Goal: Task Accomplishment & Management: Manage account settings

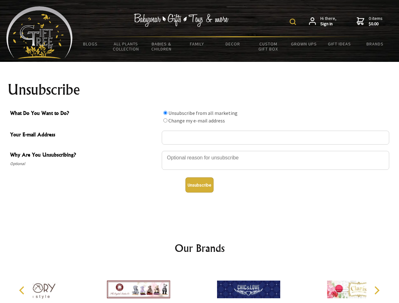
click at [294, 22] on img at bounding box center [293, 22] width 6 height 6
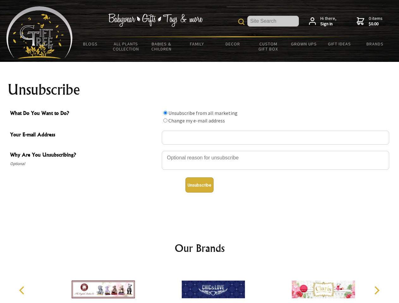
click at [200, 151] on div at bounding box center [276, 161] width 228 height 22
click at [165, 113] on input "What Do You Want to Do?" at bounding box center [165, 113] width 4 height 4
click at [165, 120] on input "What Do You Want to Do?" at bounding box center [165, 121] width 4 height 4
click at [199, 185] on button "Unsubscribe" at bounding box center [200, 185] width 28 height 15
radio input "true"
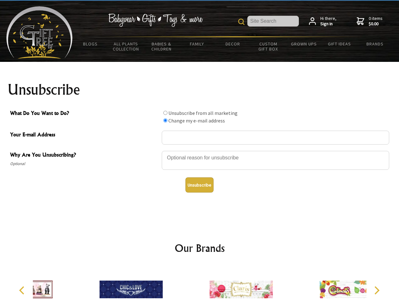
click at [200, 285] on div at bounding box center [241, 290] width 110 height 49
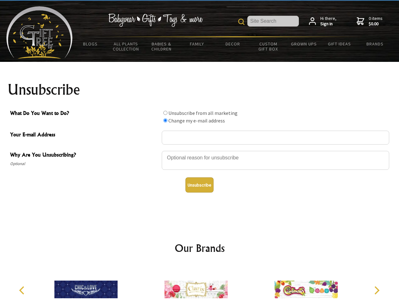
click at [23, 291] on icon "Previous" at bounding box center [22, 291] width 8 height 8
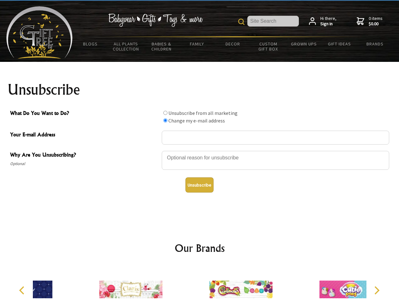
click at [377, 291] on icon "Next" at bounding box center [376, 291] width 8 height 8
